Goal: Information Seeking & Learning: Learn about a topic

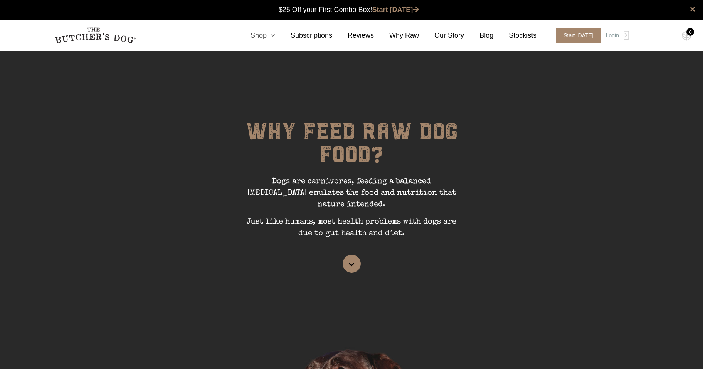
click at [275, 34] on icon at bounding box center [271, 35] width 8 height 7
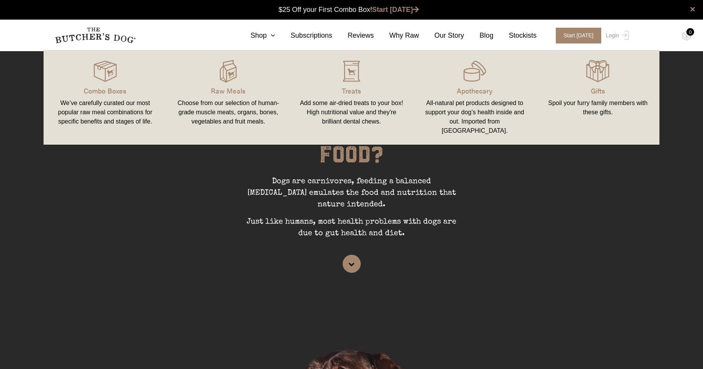
click at [247, 102] on div "Choose from our selection of human-grade muscle meats, organs, bones, vegetable…" at bounding box center [228, 113] width 105 height 28
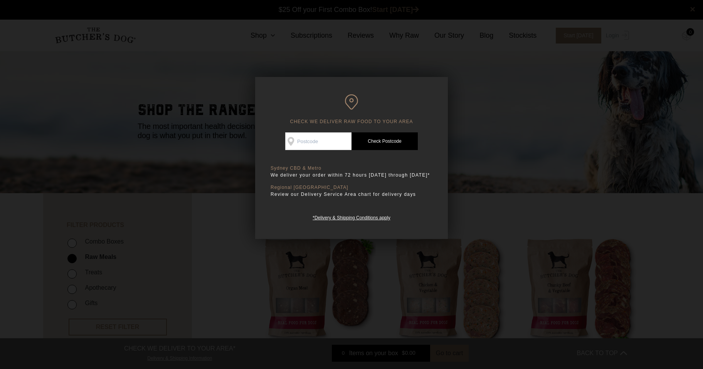
click at [533, 230] on div at bounding box center [351, 184] width 703 height 369
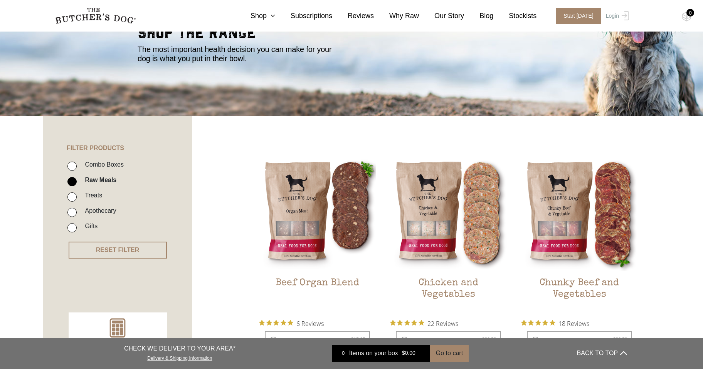
scroll to position [39, 0]
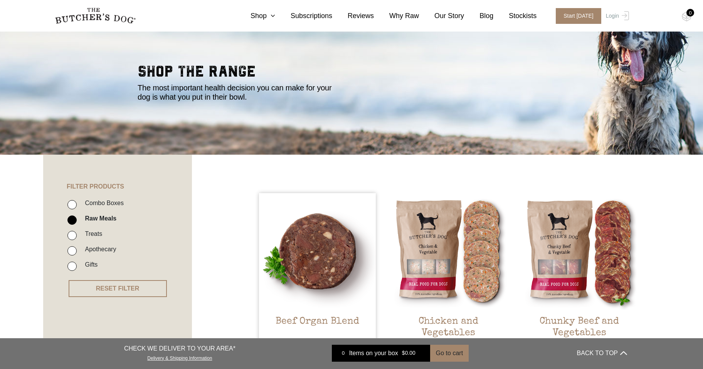
click at [307, 225] on img at bounding box center [317, 251] width 117 height 117
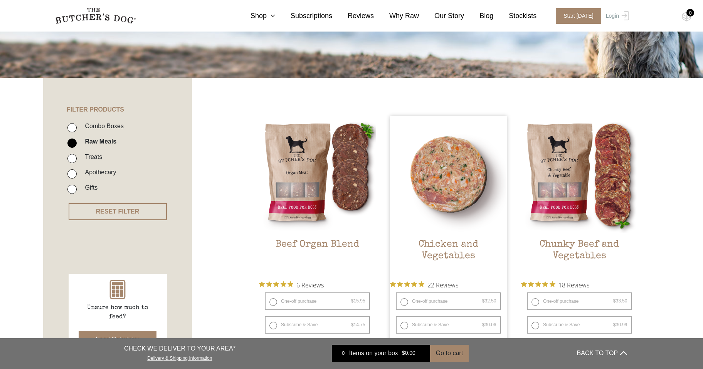
scroll to position [154, 0]
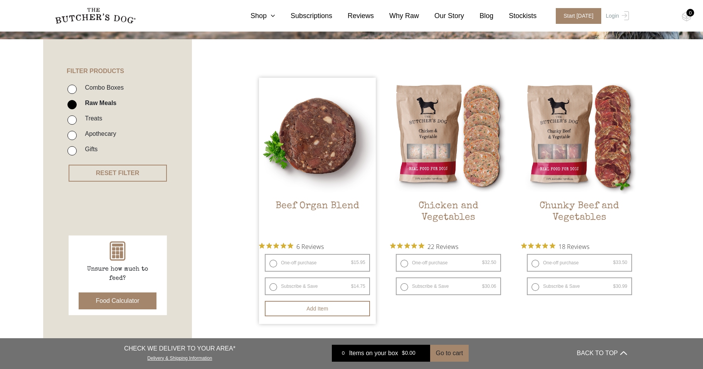
drag, startPoint x: 354, startPoint y: 234, endPoint x: 322, endPoint y: 163, distance: 77.6
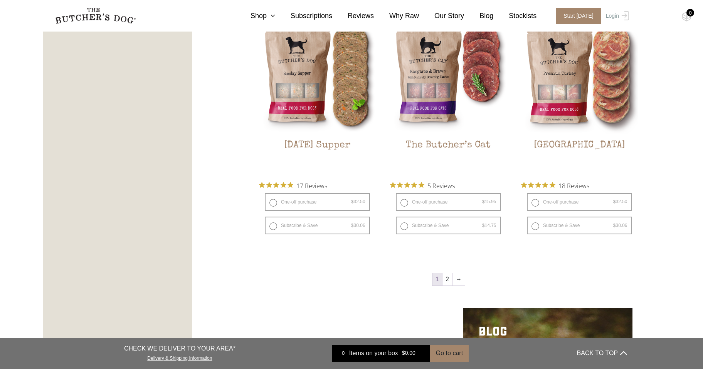
scroll to position [1040, 0]
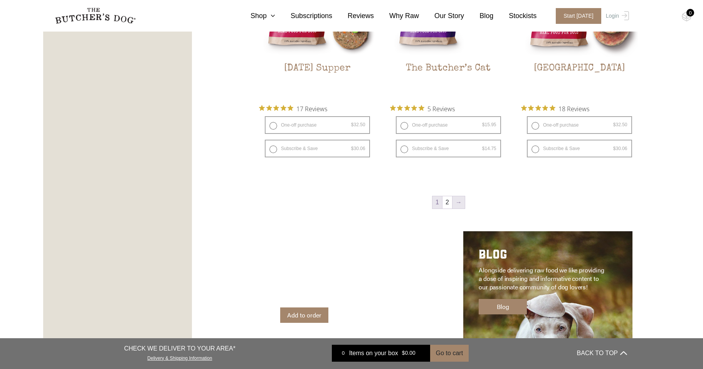
click at [459, 203] on link "→" at bounding box center [458, 202] width 12 height 12
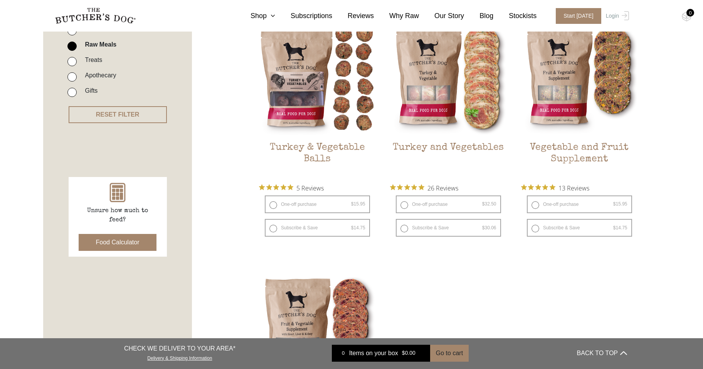
scroll to position [174, 0]
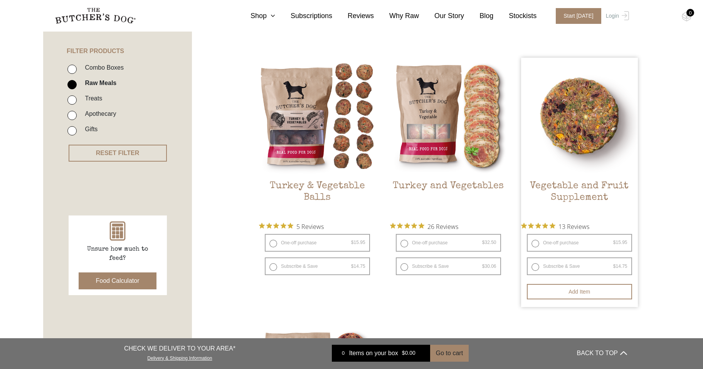
click at [596, 128] on img at bounding box center [579, 116] width 117 height 117
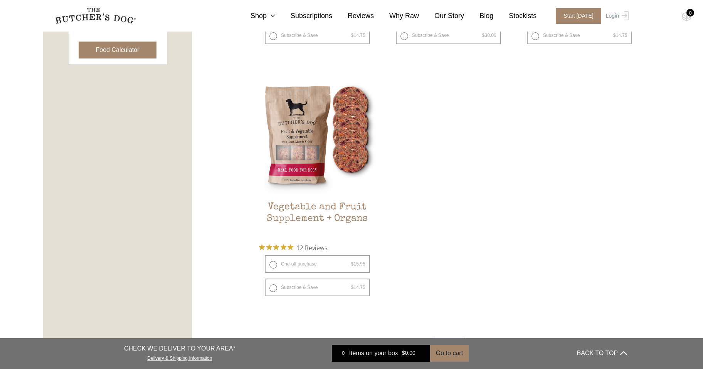
scroll to position [444, 0]
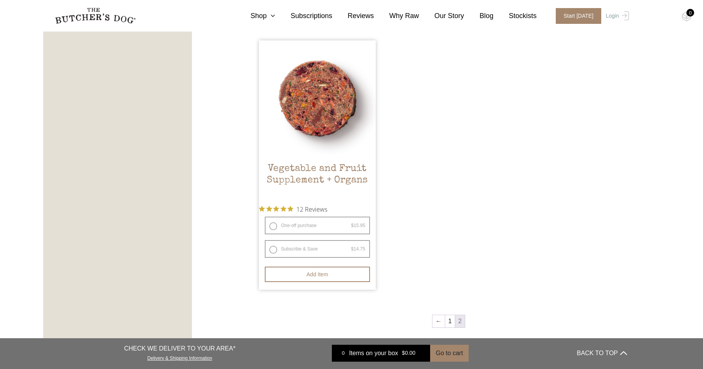
click at [315, 172] on h2 "Vegetable and Fruit Supplement + Organs" at bounding box center [317, 181] width 117 height 36
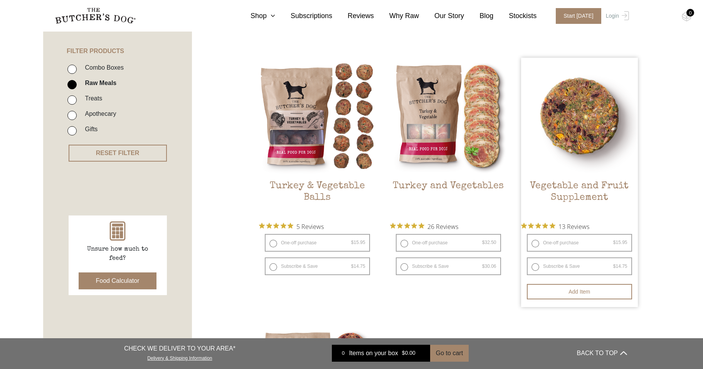
scroll to position [136, 0]
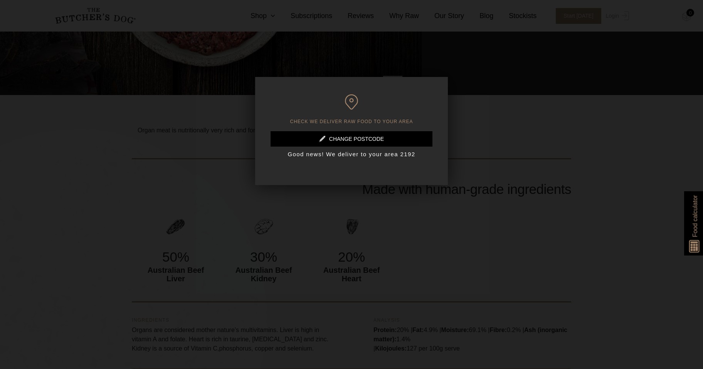
click at [533, 92] on div at bounding box center [351, 184] width 703 height 369
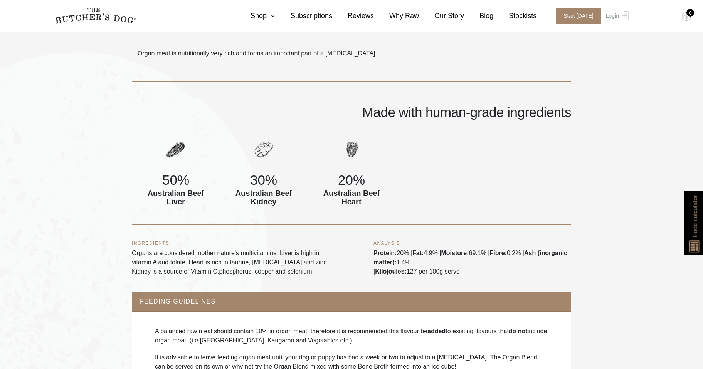
scroll to position [462, 0]
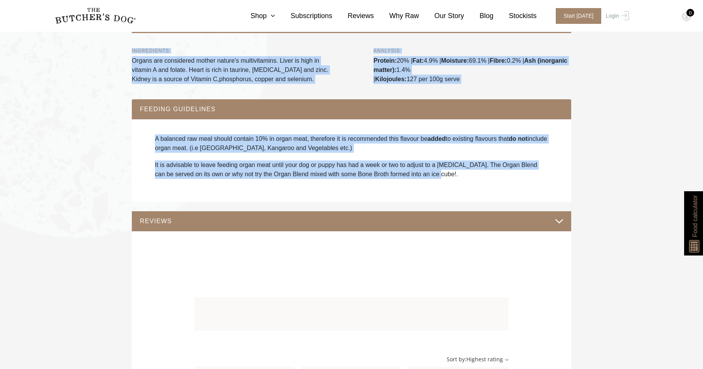
drag, startPoint x: 435, startPoint y: 179, endPoint x: 104, endPoint y: 67, distance: 349.6
click at [104, 67] on section "Organ meat is nutritionally very rich and forms an important part of a raw diet…" at bounding box center [351, 333] width 703 height 1015
copy div "Organ meat is nutritionally very rich and forms an important part of a raw diet…"
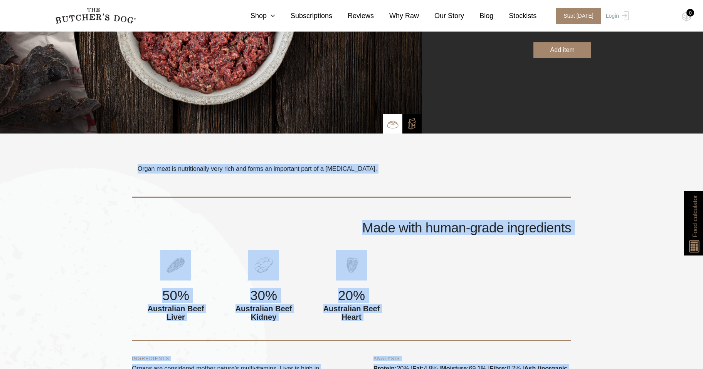
scroll to position [0, 0]
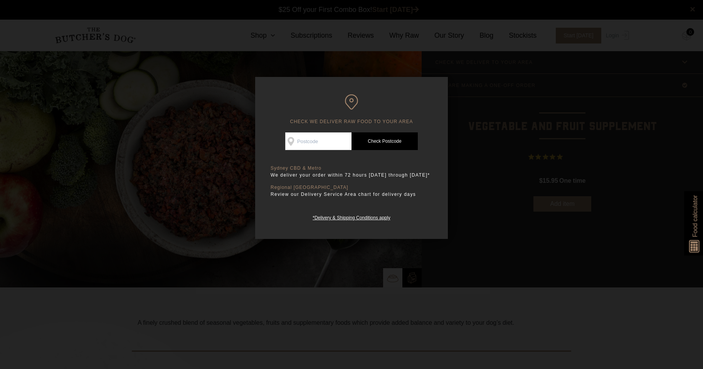
click at [633, 280] on div at bounding box center [351, 184] width 703 height 369
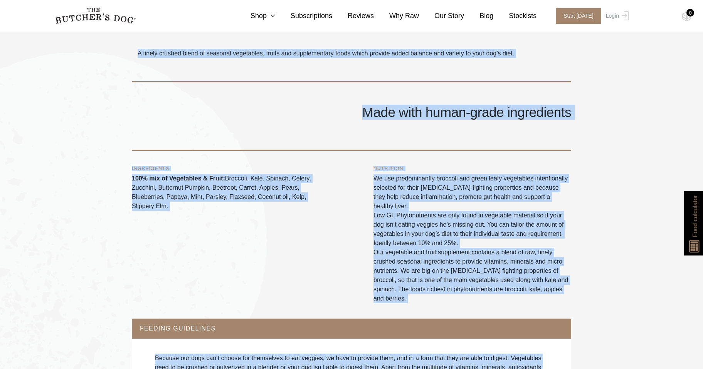
scroll to position [231, 0]
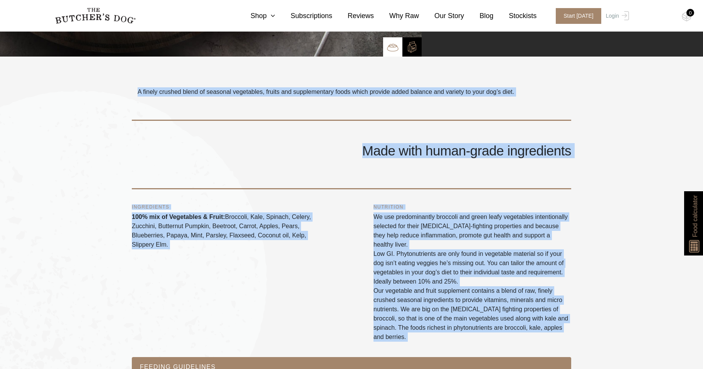
drag, startPoint x: 456, startPoint y: 262, endPoint x: 91, endPoint y: 103, distance: 398.7
copy div "A finely crushed blend of seasonal vegetables, fruits and supplementary foods w…"
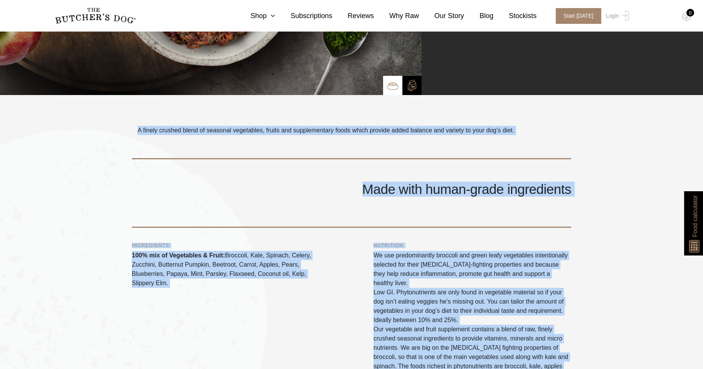
scroll to position [0, 0]
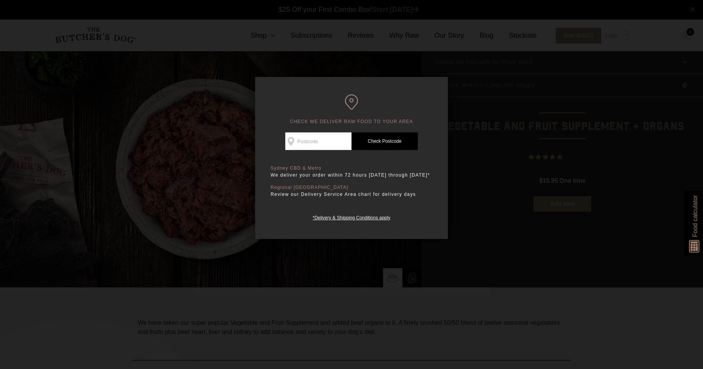
click at [523, 287] on div at bounding box center [351, 184] width 703 height 369
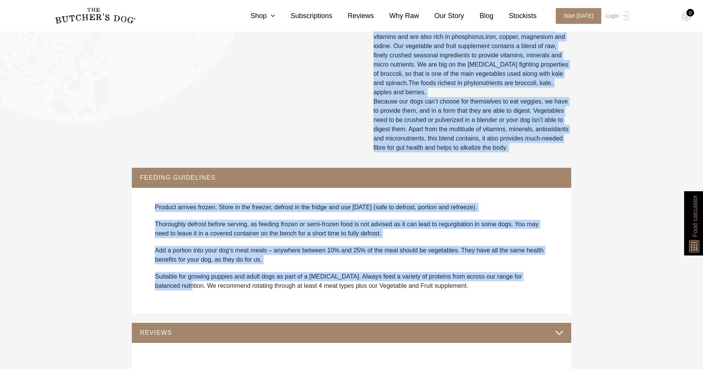
scroll to position [616, 0]
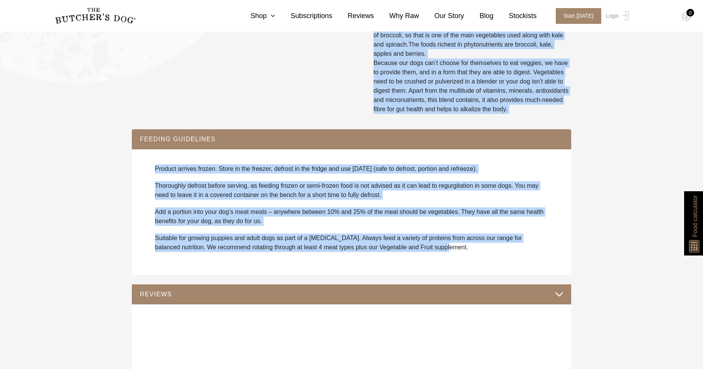
drag, startPoint x: 161, startPoint y: 221, endPoint x: 535, endPoint y: 245, distance: 374.7
click at [535, 245] on div "We have taken our super popular Vegetable and Fruit Supplement and added beef o…" at bounding box center [351, 362] width 439 height 1320
copy div "Made with human-grade ingredients 50% mix of Vegetables and Fruit 50% mix of Or…"
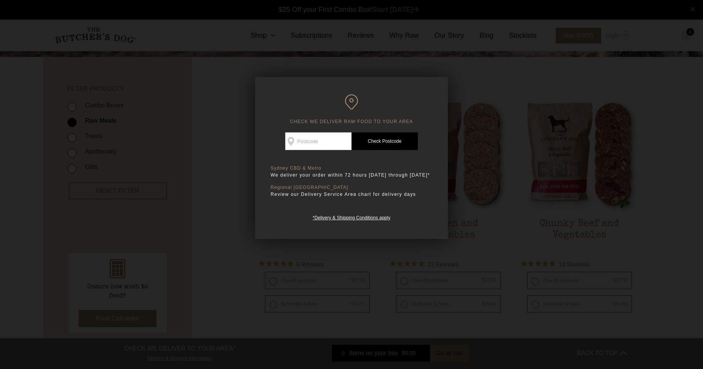
scroll to position [136, 0]
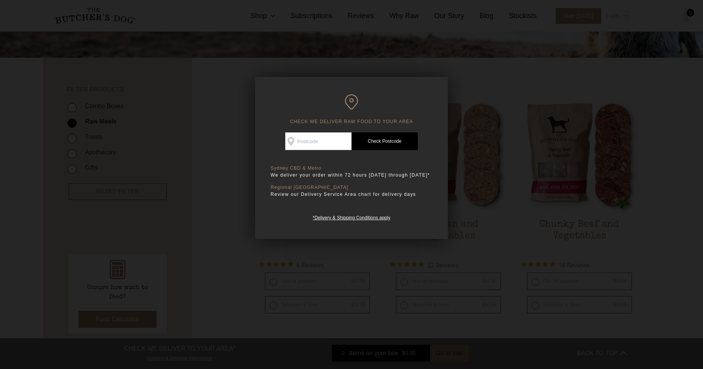
click at [562, 62] on div at bounding box center [351, 184] width 703 height 369
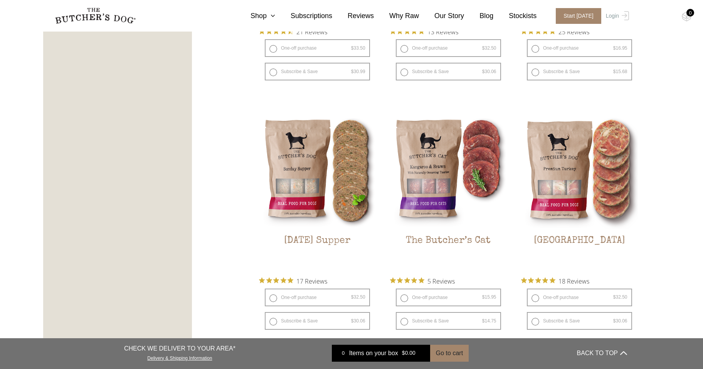
scroll to position [944, 0]
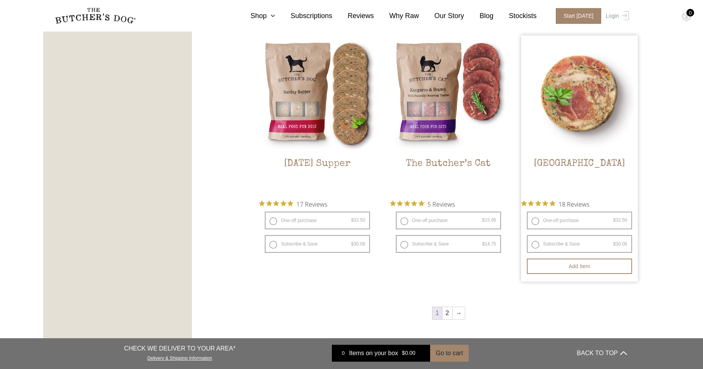
click at [579, 96] on img at bounding box center [579, 93] width 117 height 117
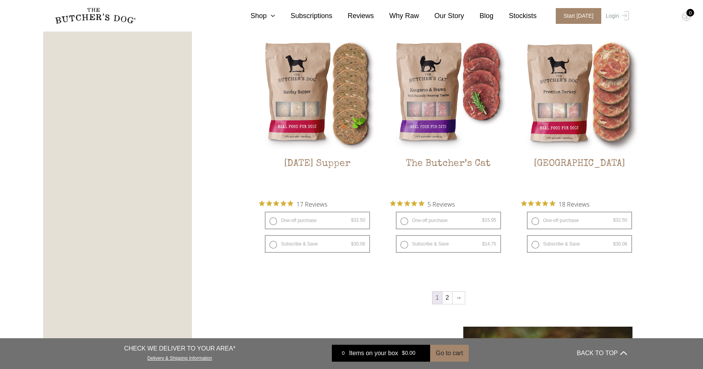
scroll to position [906, 0]
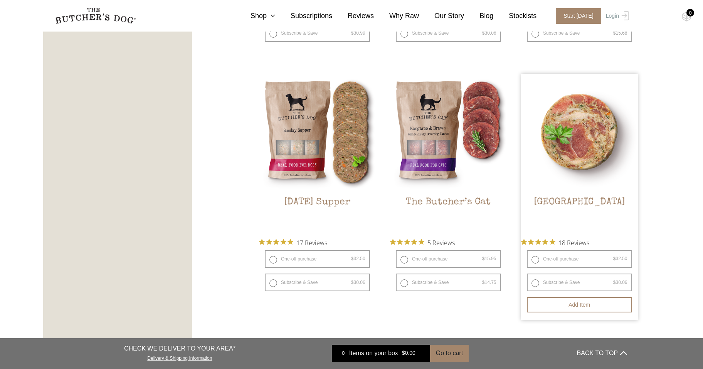
click at [586, 145] on img at bounding box center [579, 132] width 117 height 117
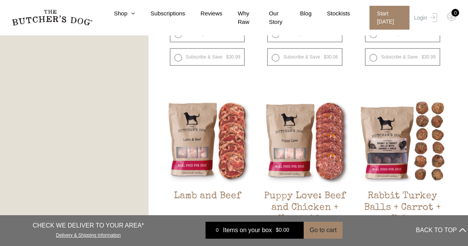
scroll to position [599, 0]
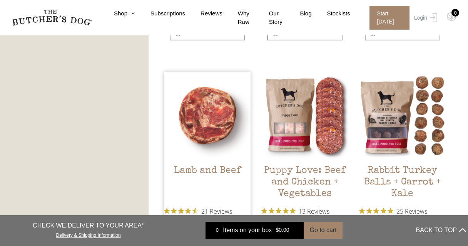
click at [219, 120] on img at bounding box center [207, 115] width 87 height 87
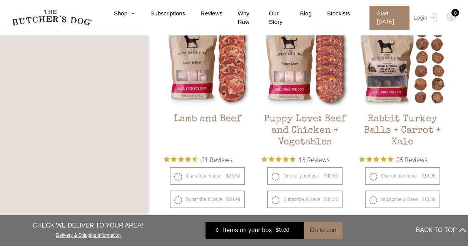
scroll to position [625, 0]
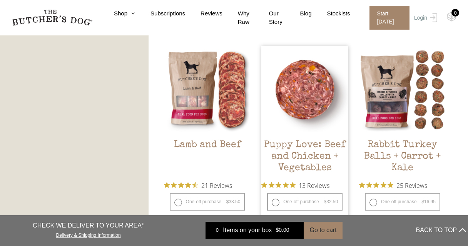
click at [310, 160] on h2 "Puppy Love: Beef and Chicken + Vegetables" at bounding box center [305, 157] width 87 height 36
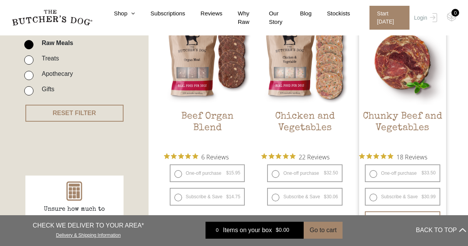
scroll to position [189, 0]
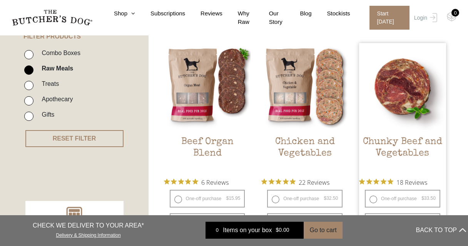
click at [423, 107] on img at bounding box center [402, 86] width 87 height 87
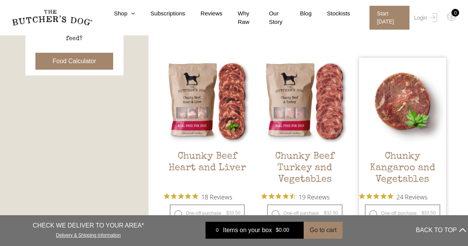
scroll to position [420, 0]
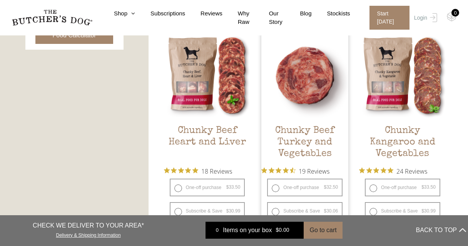
click at [326, 167] on span "19 Reviews" at bounding box center [314, 171] width 31 height 12
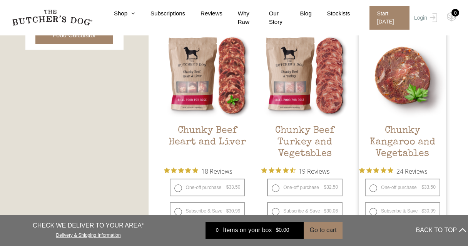
scroll to position [394, 0]
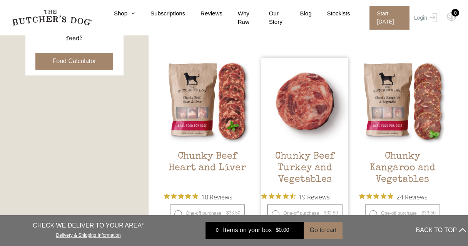
click at [287, 149] on link "Chunky Beef Turkey and Vegetables $ 32.50 — or subscribe and save 7.5%" at bounding box center [305, 122] width 87 height 129
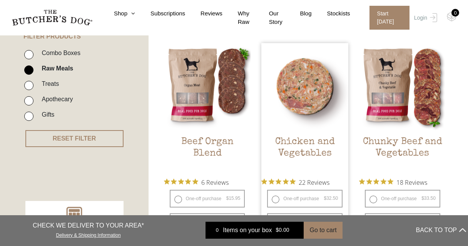
scroll to position [163, 0]
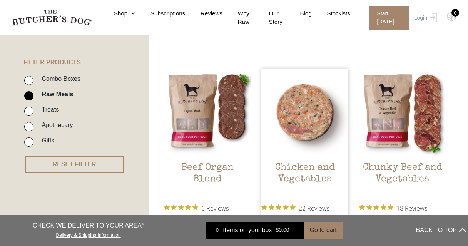
click at [314, 131] on img at bounding box center [305, 112] width 87 height 87
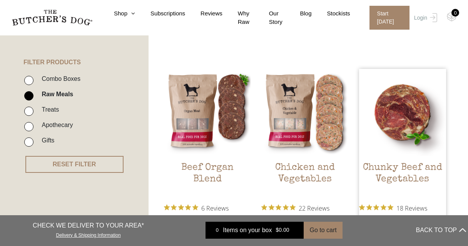
click at [395, 108] on img at bounding box center [402, 112] width 87 height 87
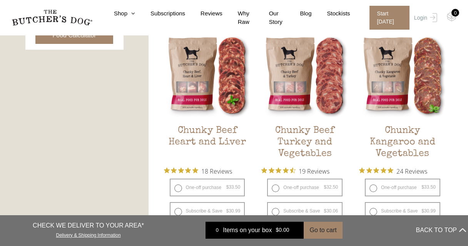
scroll to position [394, 0]
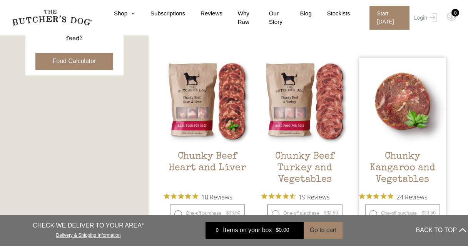
click at [409, 135] on img at bounding box center [402, 101] width 87 height 87
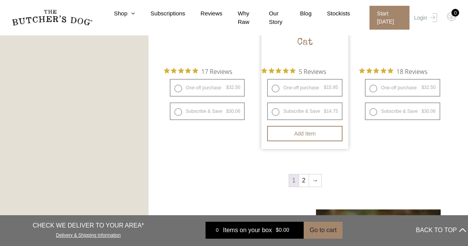
scroll to position [985, 0]
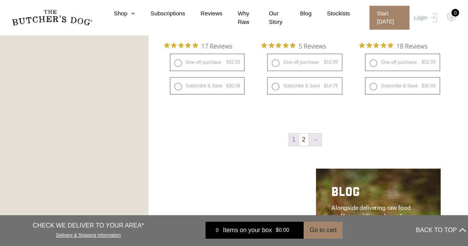
click at [312, 139] on link "→" at bounding box center [315, 140] width 12 height 12
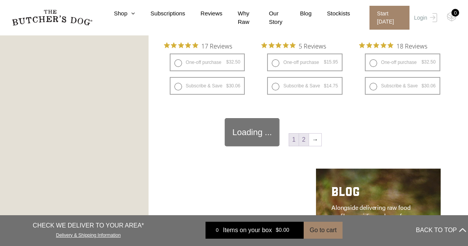
scroll to position [174, 0]
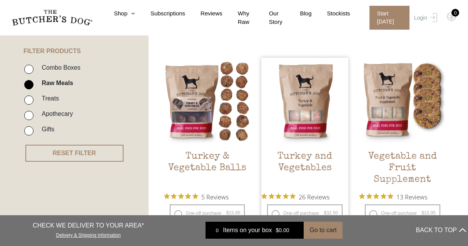
click at [324, 127] on img at bounding box center [305, 101] width 87 height 87
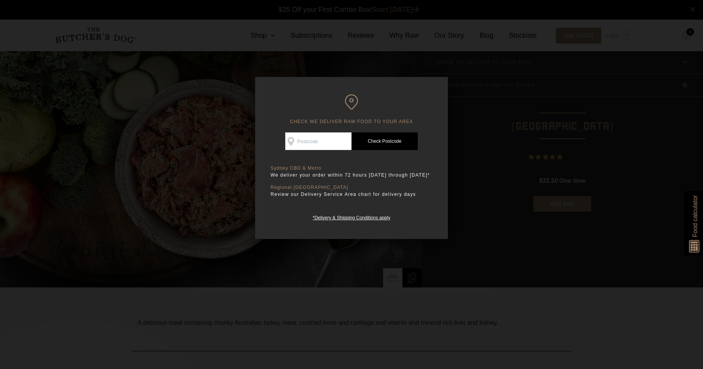
click at [616, 98] on div at bounding box center [351, 184] width 703 height 369
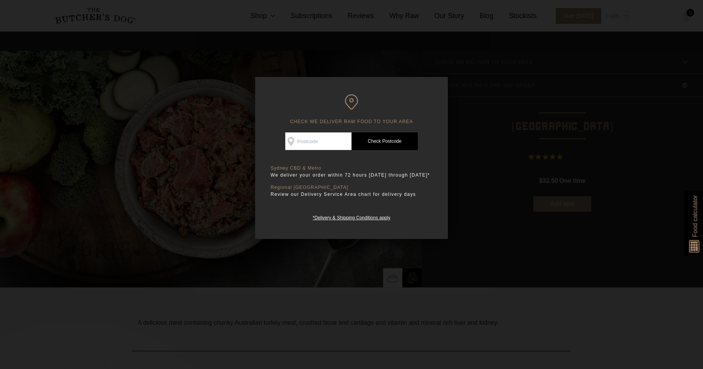
scroll to position [231, 0]
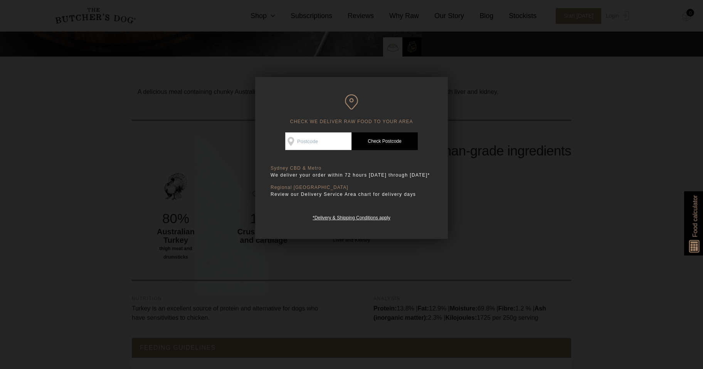
click at [523, 267] on div at bounding box center [351, 184] width 703 height 369
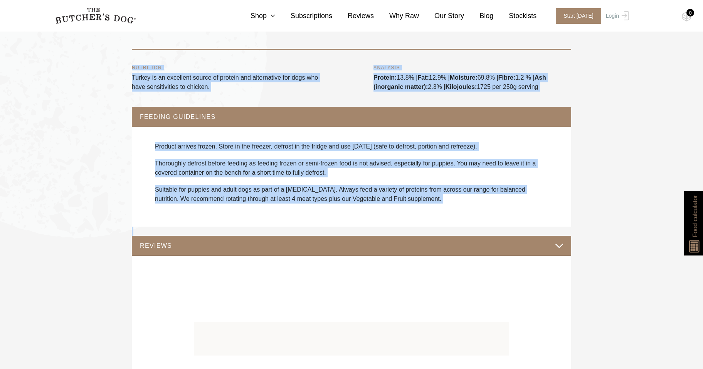
scroll to position [501, 0]
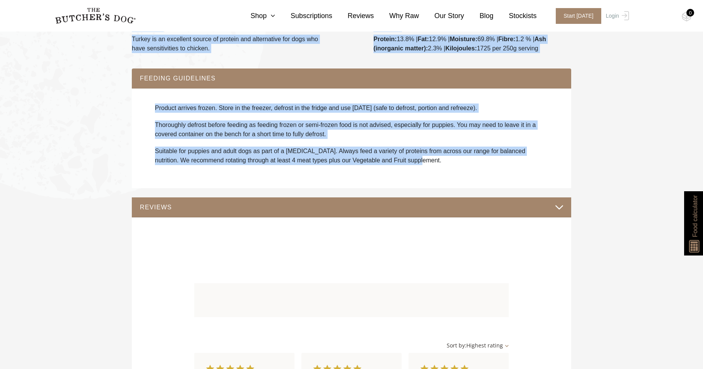
drag, startPoint x: 121, startPoint y: 242, endPoint x: 421, endPoint y: 159, distance: 310.5
click at [421, 159] on section "A delicious meal containing chunky Australian turkey meat, crushed bone and car…" at bounding box center [351, 376] width 703 height 1178
copy div "A delicious meal containing chunky Australian turkey meat, crushed bone and car…"
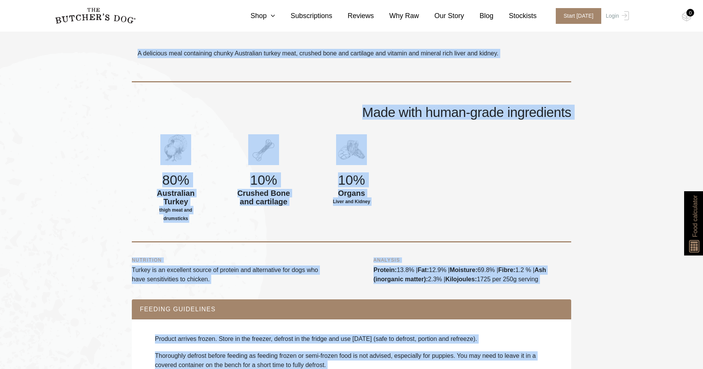
scroll to position [193, 0]
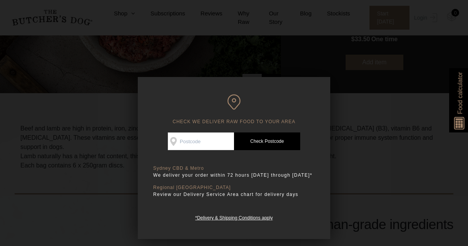
click at [406, 108] on div at bounding box center [234, 123] width 468 height 246
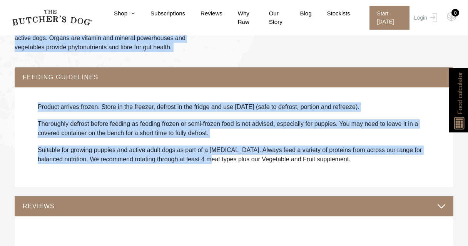
scroll to position [513, 0]
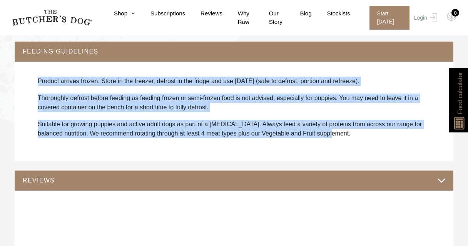
drag, startPoint x: 14, startPoint y: 137, endPoint x: 343, endPoint y: 144, distance: 328.6
copy div "Beef and lamb are high in protein, iron, zinc, selenium and B-Group vitamins, i…"
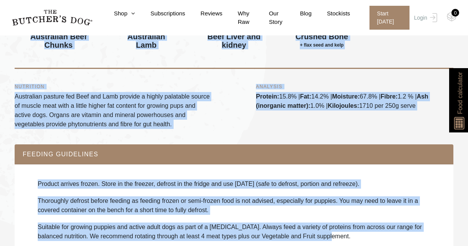
scroll to position [385, 0]
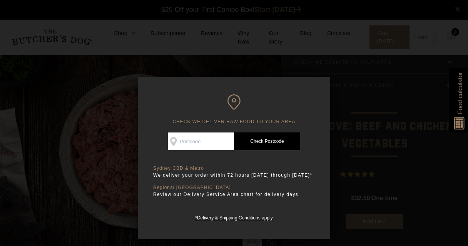
click at [354, 72] on div at bounding box center [234, 123] width 468 height 246
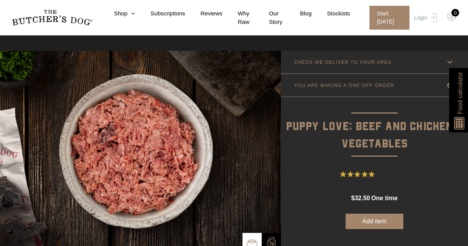
scroll to position [51, 0]
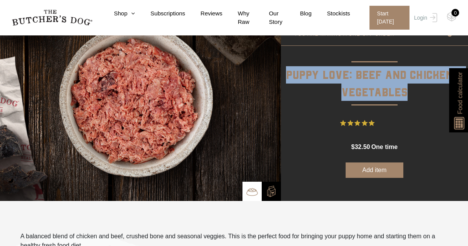
drag, startPoint x: 408, startPoint y: 91, endPoint x: 287, endPoint y: 72, distance: 122.4
click at [287, 72] on p "Puppy Love: Beef and Chicken + Vegetables" at bounding box center [374, 74] width 187 height 56
copy p "Puppy Love: Beef and Chicken + Vegetables"
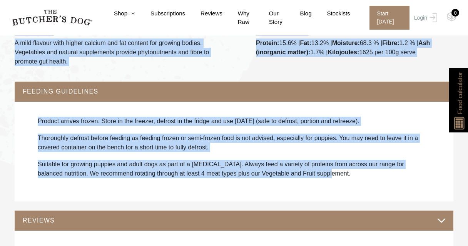
scroll to position [513, 0]
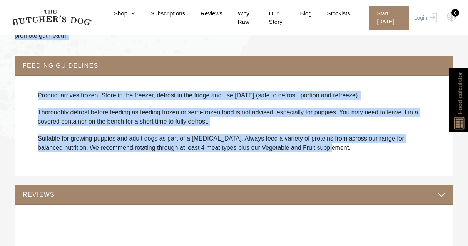
drag, startPoint x: 20, startPoint y: 159, endPoint x: 344, endPoint y: 170, distance: 323.7
copy div "A balanced blend of chicken and beef, crushed bone and seasonal veggies. This i…"
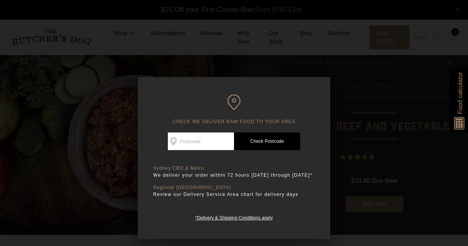
click at [402, 125] on div at bounding box center [234, 123] width 468 height 246
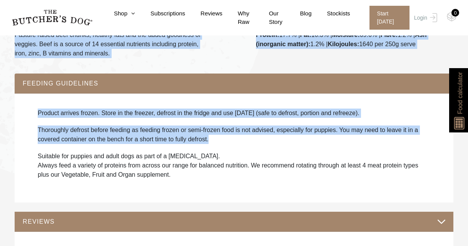
scroll to position [488, 0]
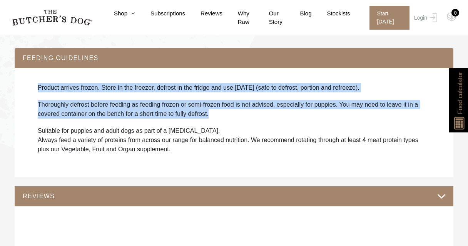
drag, startPoint x: 18, startPoint y: 64, endPoint x: 248, endPoint y: 136, distance: 240.7
copy div "A single protein meal featuring Australian grass-fed beef balanced with seasona…"
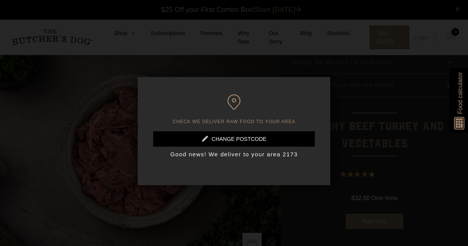
click at [358, 75] on div at bounding box center [234, 123] width 468 height 246
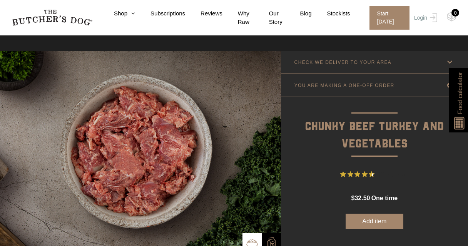
scroll to position [25, 0]
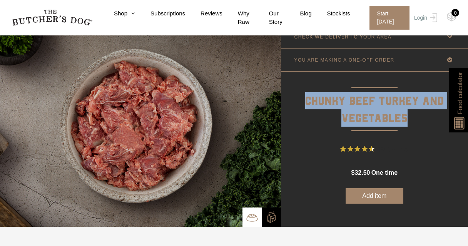
drag, startPoint x: 397, startPoint y: 119, endPoint x: 295, endPoint y: 99, distance: 103.9
click at [295, 99] on p "Chunky Beef Turkey and Vegetables" at bounding box center [374, 100] width 187 height 56
copy p "Chunky Beef Turkey and Vegetables"
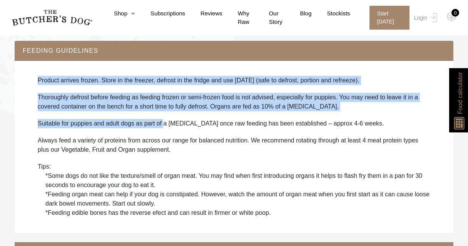
scroll to position [668, 0]
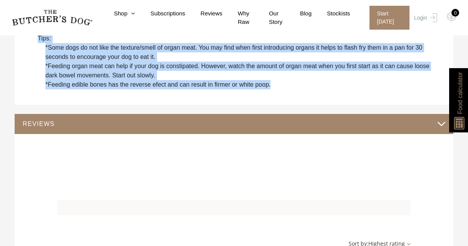
drag, startPoint x: 22, startPoint y: 81, endPoint x: 275, endPoint y: 88, distance: 252.8
click at [275, 88] on div "Our popular blend of Turkey and Beef, crushed bone and seasonal veggies. A grea…" at bounding box center [234, 234] width 439 height 1237
copy div "Our popular blend of Turkey and Beef, crushed bone and seasonal veggies. A grea…"
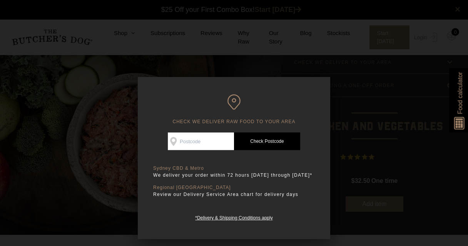
click at [377, 83] on div at bounding box center [234, 123] width 468 height 246
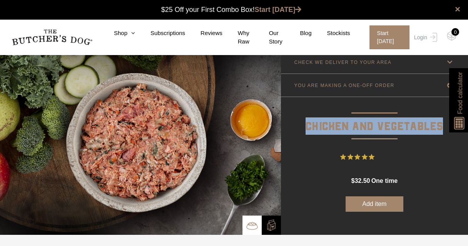
drag, startPoint x: 443, startPoint y: 123, endPoint x: 283, endPoint y: 123, distance: 160.2
click at [283, 123] on p "Chicken and Vegetables" at bounding box center [374, 116] width 187 height 39
copy p "Chicken and Vegetables"
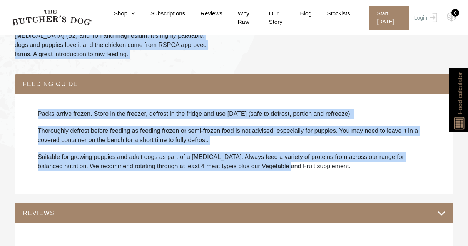
scroll to position [513, 0]
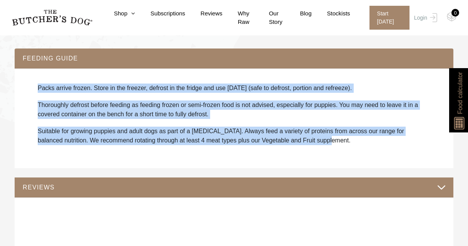
drag, startPoint x: 22, startPoint y: 115, endPoint x: 319, endPoint y: 149, distance: 298.6
copy div "Add balance and variety to your dog’s diet with this palatable mix of quality p…"
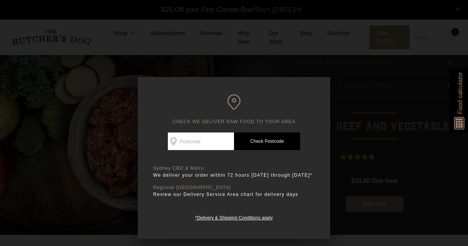
click at [389, 92] on div at bounding box center [234, 123] width 468 height 246
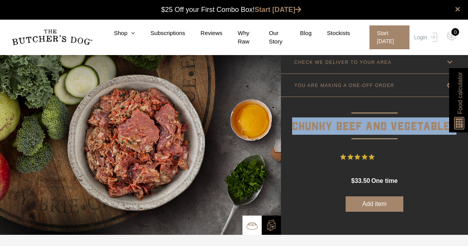
drag, startPoint x: 294, startPoint y: 123, endPoint x: 457, endPoint y: 139, distance: 163.3
click at [457, 139] on form "Good news! We deliver to your area Check Availability At Check Postcode TREATS …" at bounding box center [374, 143] width 187 height 138
copy p "Chunky Beef and Vegetables"
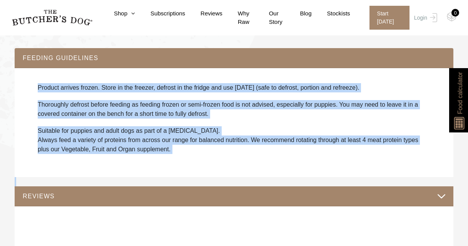
scroll to position [513, 0]
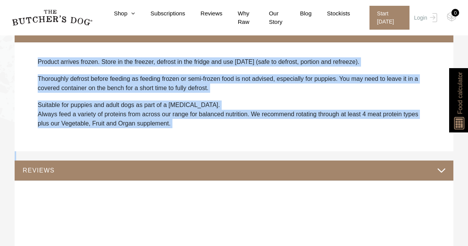
drag, startPoint x: 21, startPoint y: 140, endPoint x: 173, endPoint y: 132, distance: 152.0
copy div "A single protein meal featuring Australian grass-fed beef balanced with seasona…"
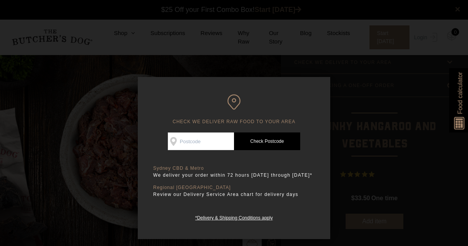
click at [362, 89] on div at bounding box center [234, 123] width 468 height 246
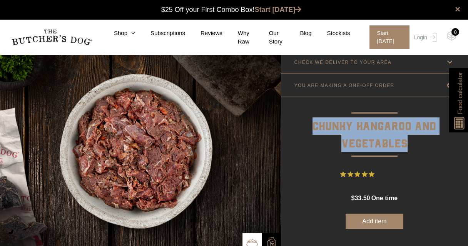
drag, startPoint x: 418, startPoint y: 146, endPoint x: 312, endPoint y: 129, distance: 107.2
click at [312, 129] on p "Chunky Kangaroo and Vegetables" at bounding box center [374, 125] width 187 height 56
copy p "Chunky Kangaroo and Vegetables"
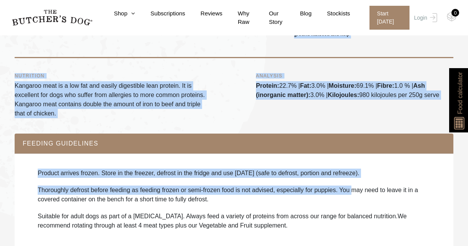
scroll to position [462, 0]
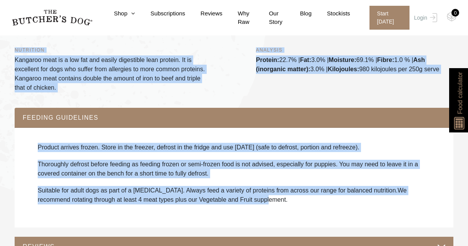
drag, startPoint x: 20, startPoint y: 107, endPoint x: 381, endPoint y: 207, distance: 374.9
copy div "Free range, grass fed, wild game source protein. Kangaroo meat is rich in flavo…"
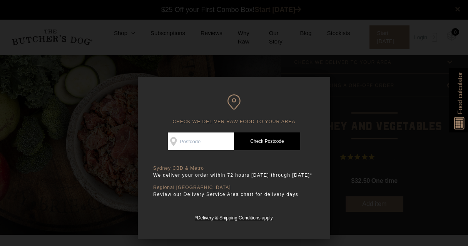
click at [394, 97] on div at bounding box center [234, 123] width 468 height 246
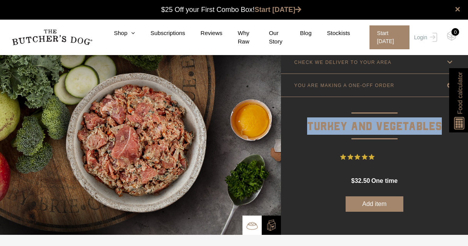
drag, startPoint x: 309, startPoint y: 126, endPoint x: 441, endPoint y: 122, distance: 132.9
click at [441, 122] on p "Turkey and Vegetables" at bounding box center [374, 116] width 187 height 39
copy p "Turkey and Vegetables"
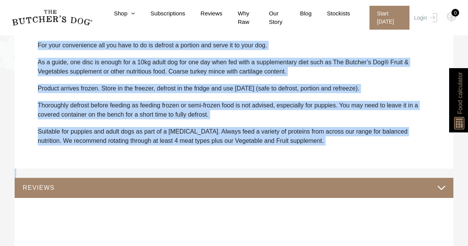
scroll to position [590, 0]
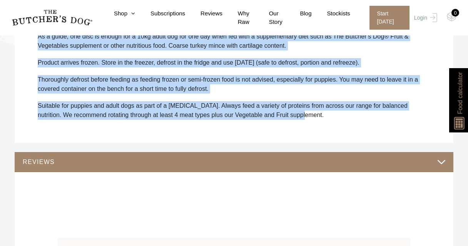
drag, startPoint x: 16, startPoint y: 116, endPoint x: 302, endPoint y: 110, distance: 286.3
copy div "A delicious meal containing chunky Australian turkey meat with crushed bone and…"
